Goal: Information Seeking & Learning: Learn about a topic

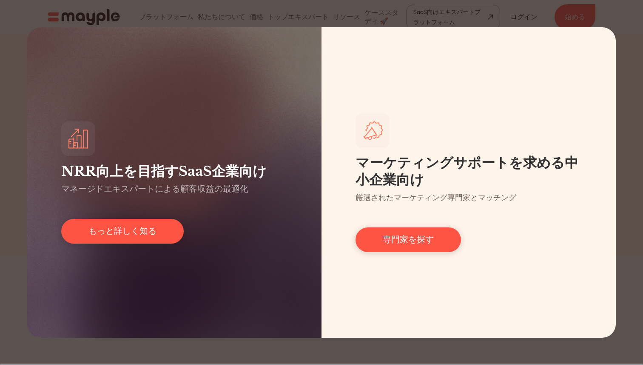
click at [269, 1] on div "NRR向上を目指すSaaS企業向け マネージドエキスパートによる顧客収益の最適化 もっと詳しく知る マーケティングサポートを求める中小企業向け 厳選されたマー…" at bounding box center [321, 182] width 643 height 365
click at [269, 5] on div "NRR向上を目指すSaaS企業向け マネージドエキスパートによる顧客収益の最適化 もっと詳しく知る マーケティングサポートを求める中小企業向け 厳選されたマー…" at bounding box center [321, 182] width 643 height 365
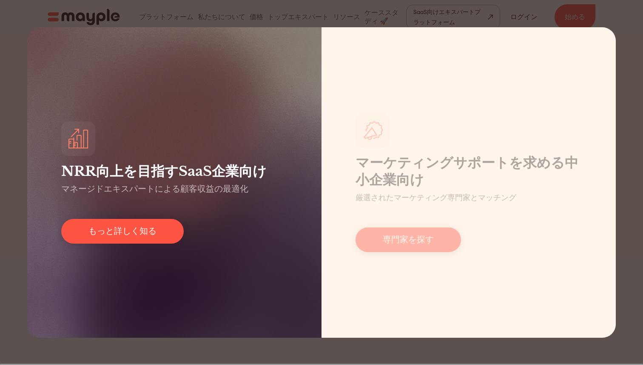
click at [240, 78] on div "NRR向上を目指すSaaS企業向け マネージドエキスパートによる顧客収益の最適化 もっと詳しく知る" at bounding box center [174, 182] width 295 height 310
click at [158, 226] on link "もっと詳しく知る" at bounding box center [122, 231] width 123 height 25
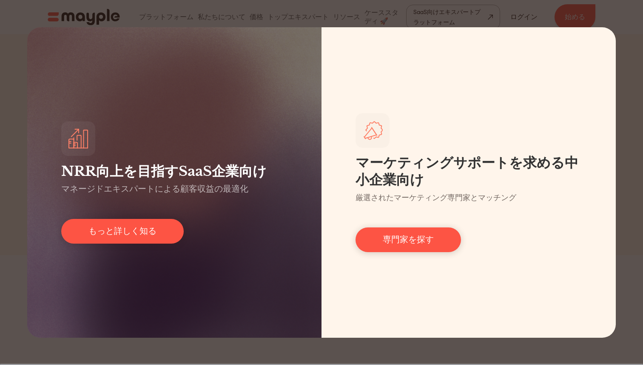
click at [183, 18] on div "NRR向上を目指すSaaS企業向け マネージドエキスパートによる顧客収益の最適化 もっと詳しく知る マーケティングサポートを求める中小企業向け 厳選されたマー…" at bounding box center [321, 182] width 643 height 365
click at [267, 16] on div "NRR向上を目指すSaaS企業向け マネージドエキスパートによる顧客収益の最適化 もっと詳しく知る マーケティングサポートを求める中小企業向け 厳選されたマー…" at bounding box center [321, 182] width 643 height 365
click at [599, 17] on div "NRR向上を目指すSaaS企業向け マネージドエキスパートによる顧客収益の最適化 もっと詳しく知る マーケティングサポートを求める中小企業向け 厳選されたマー…" at bounding box center [321, 182] width 643 height 365
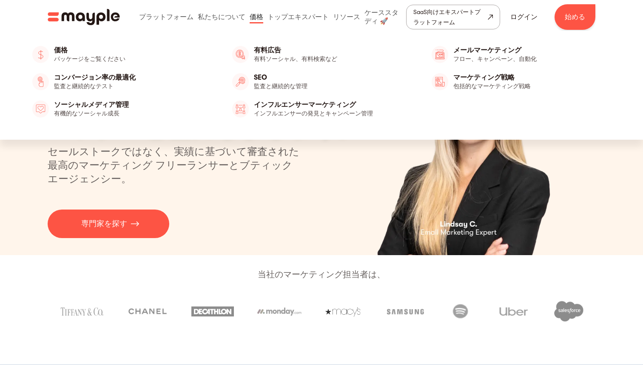
click at [255, 11] on link at bounding box center [257, 16] width 18 height 27
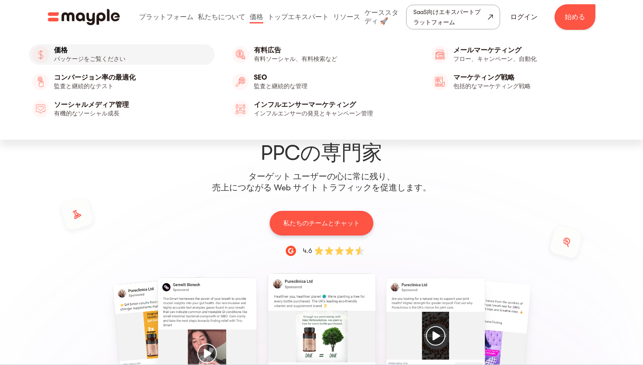
click at [97, 56] on link "価格" at bounding box center [122, 54] width 186 height 20
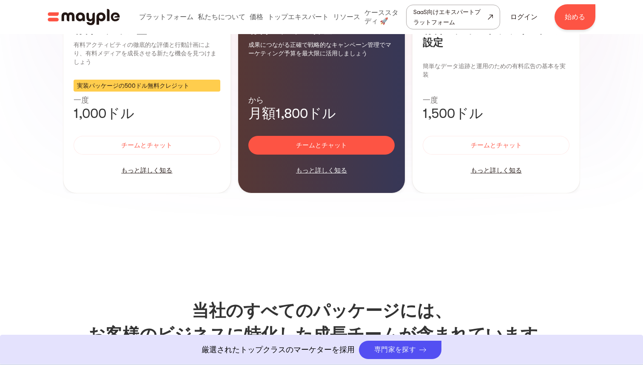
scroll to position [739, 0]
